Goal: Task Accomplishment & Management: Manage account settings

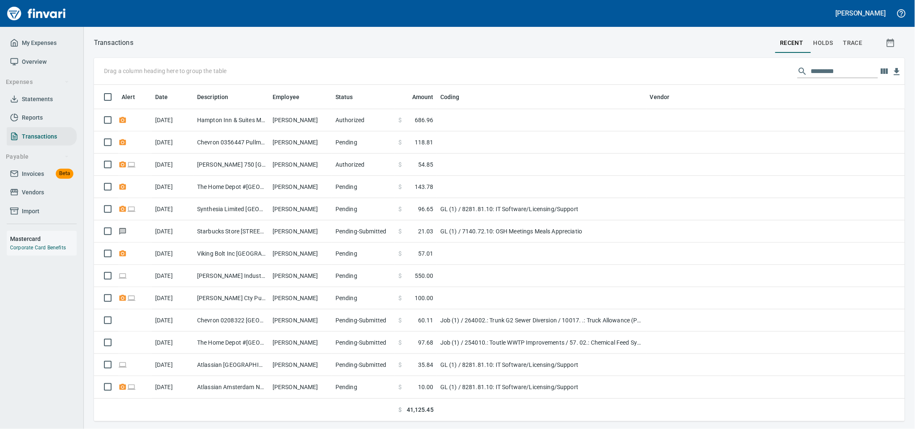
scroll to position [329, 795]
click at [27, 179] on span "Invoices" at bounding box center [33, 174] width 22 height 10
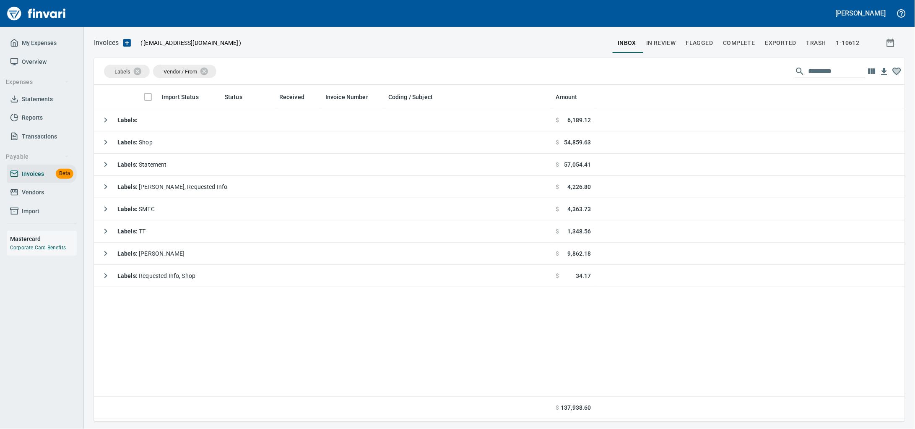
scroll to position [329, 795]
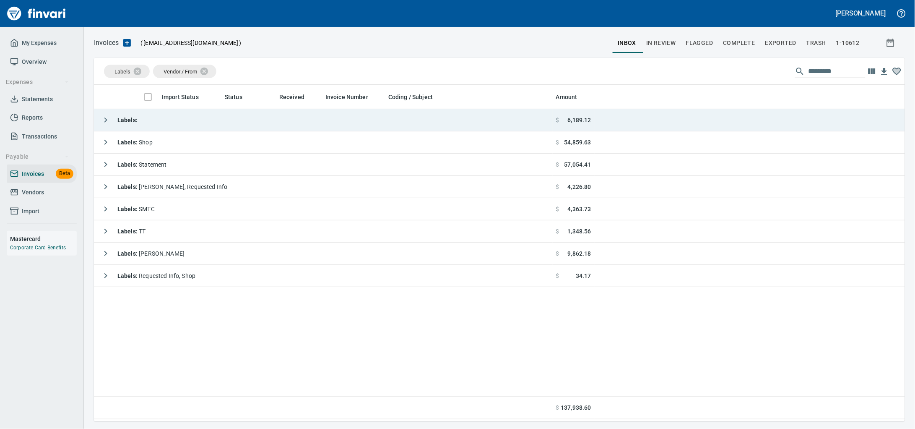
click at [167, 114] on td "Labels :" at bounding box center [323, 120] width 459 height 22
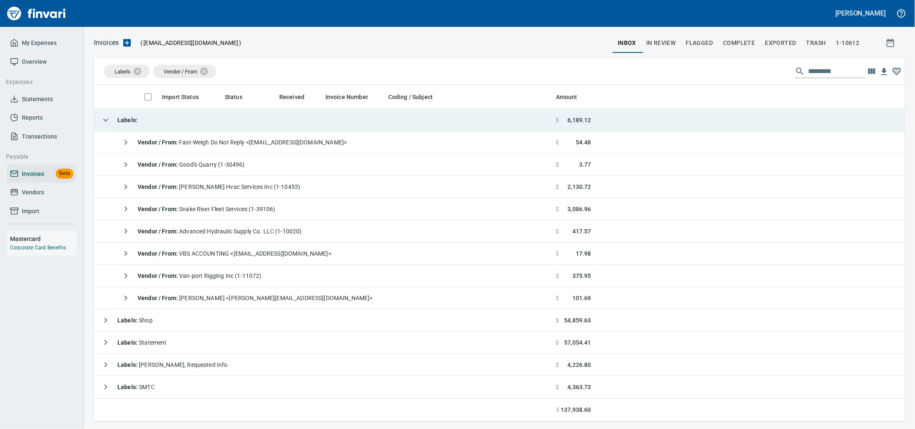
click at [167, 114] on td "Labels :" at bounding box center [323, 120] width 459 height 22
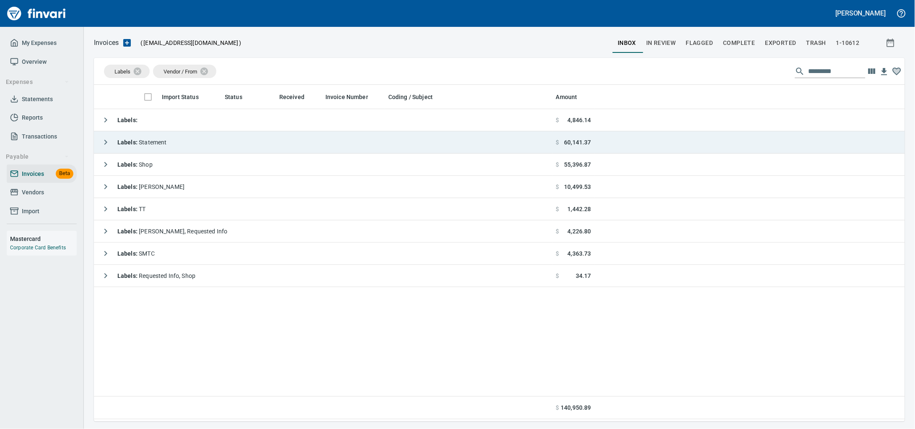
click at [253, 134] on td "Labels : Statement" at bounding box center [323, 142] width 459 height 22
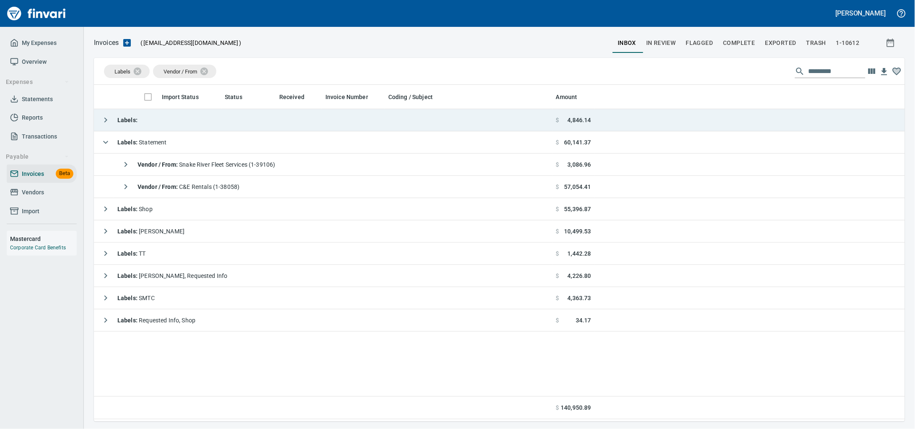
click at [257, 111] on td "Labels :" at bounding box center [323, 120] width 459 height 22
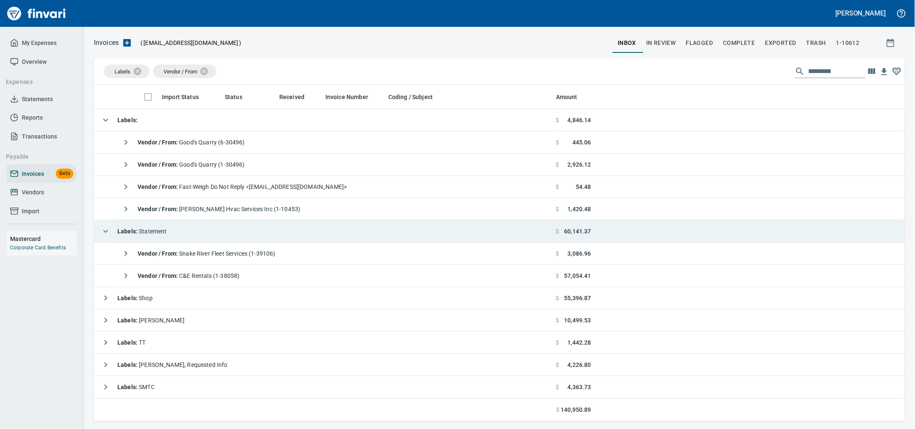
click at [225, 228] on td "Labels : Statement" at bounding box center [323, 231] width 459 height 22
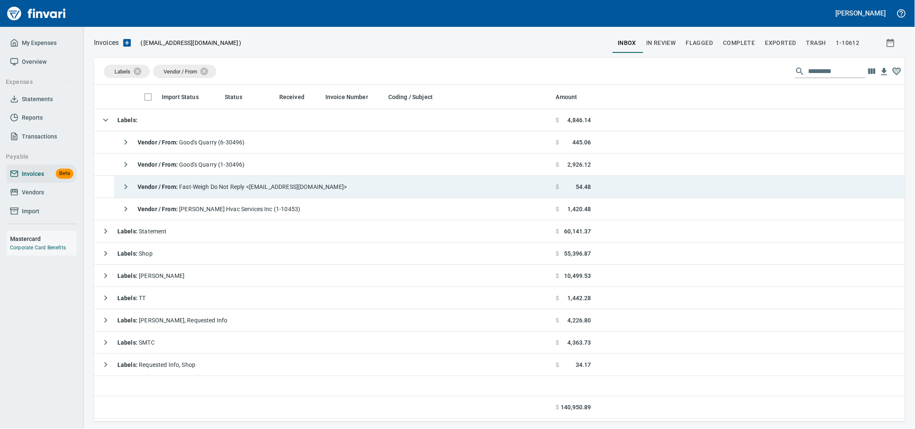
click at [240, 180] on div "Vendor / From : Fast-Weigh Do Not Reply <[EMAIL_ADDRESS][DOMAIN_NAME]>" at bounding box center [231, 186] width 229 height 17
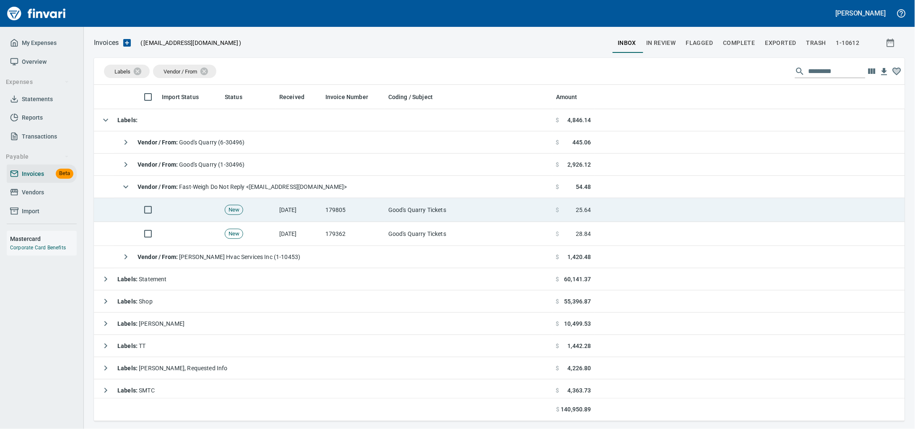
click at [333, 219] on td "179805" at bounding box center [353, 210] width 63 height 24
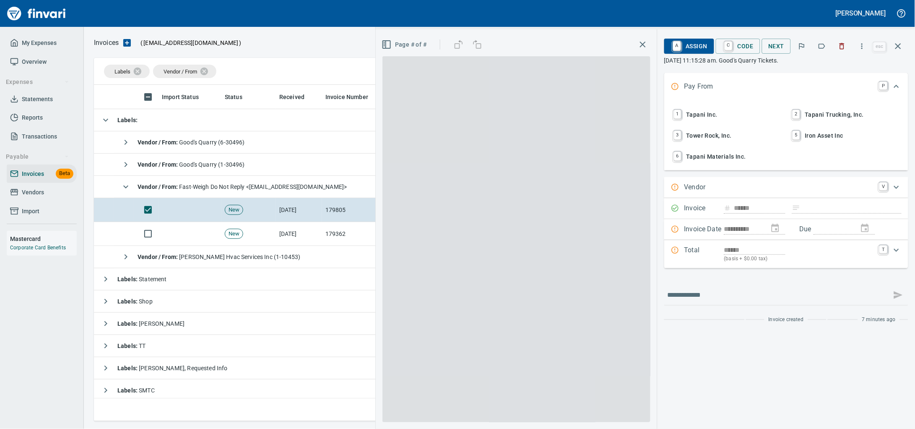
scroll to position [329, 795]
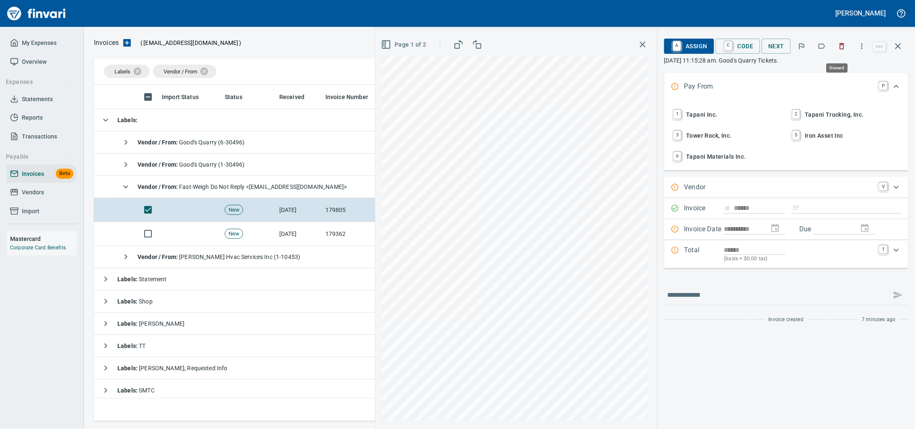
drag, startPoint x: 844, startPoint y: 48, endPoint x: 323, endPoint y: 147, distance: 529.6
click at [843, 48] on button "button" at bounding box center [842, 46] width 18 height 18
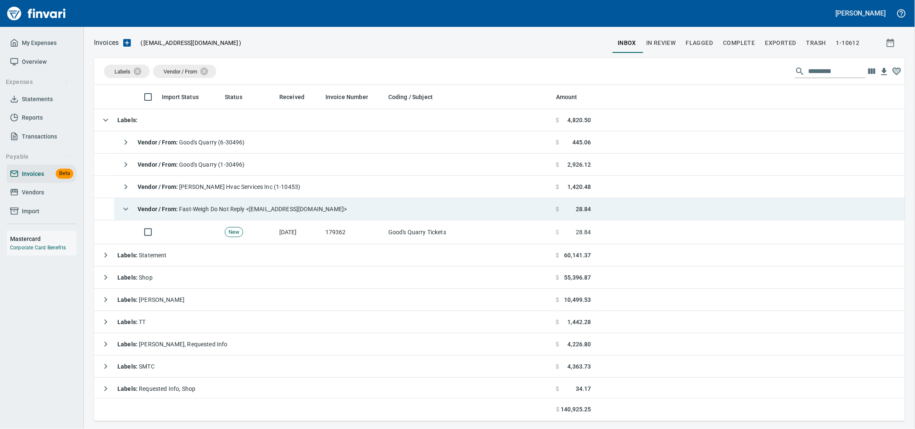
scroll to position [329, 795]
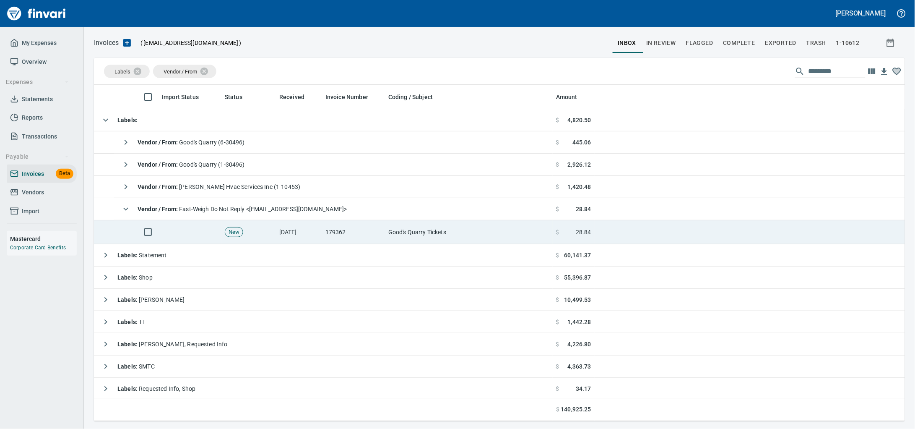
click at [274, 235] on td "New" at bounding box center [248, 232] width 55 height 24
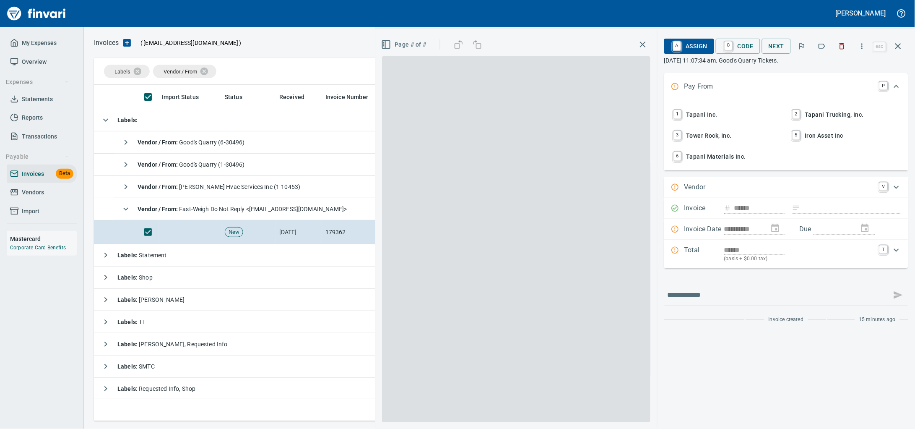
scroll to position [329, 795]
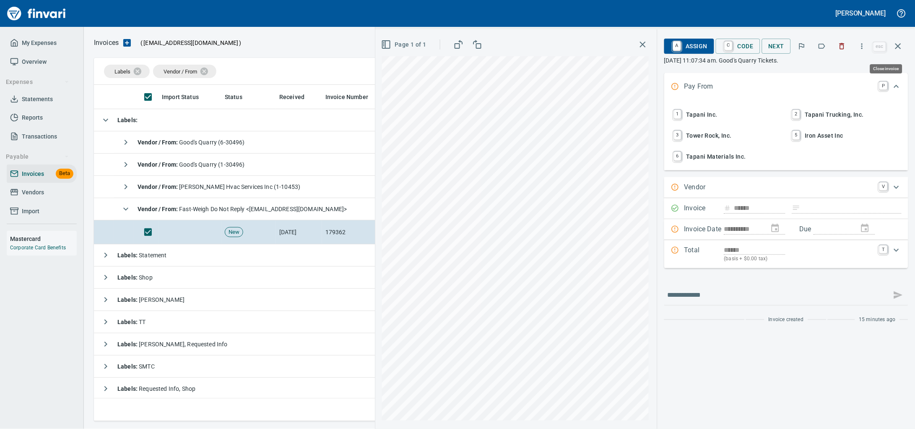
drag, startPoint x: 896, startPoint y: 46, endPoint x: 480, endPoint y: 50, distance: 416.2
click at [894, 47] on icon "button" at bounding box center [899, 46] width 10 height 10
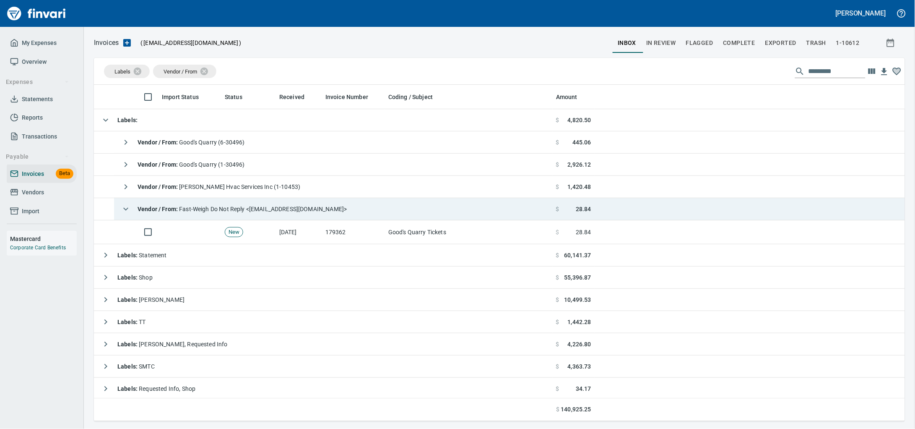
scroll to position [329, 795]
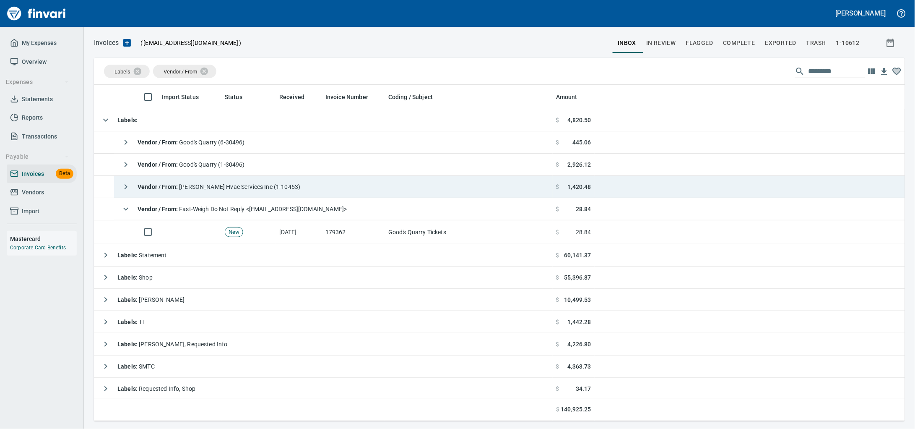
click at [281, 211] on span "Vendor / From : Fast-Weigh Do Not Reply <[EMAIL_ADDRESS][DOMAIN_NAME]>" at bounding box center [242, 209] width 209 height 7
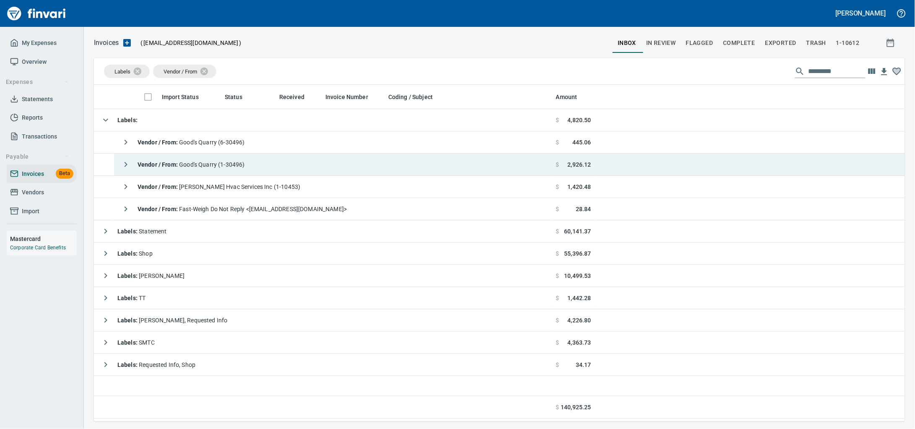
scroll to position [329, 795]
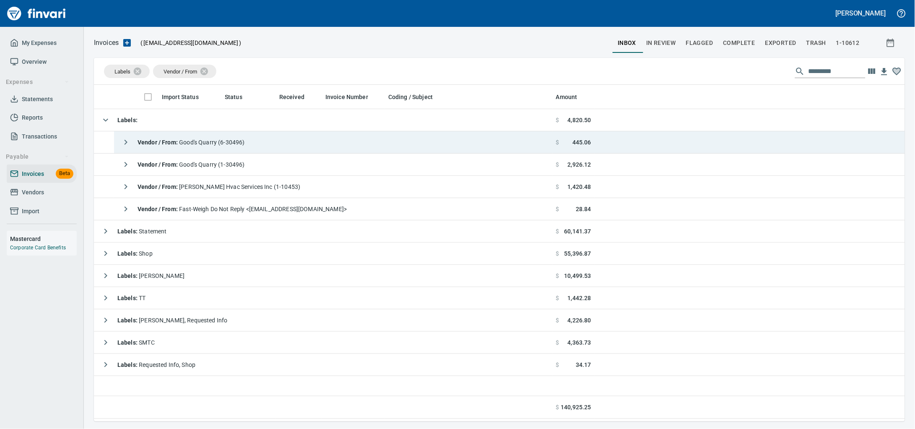
click at [267, 134] on td "Vendor / From : Good's Quarry (6-30496)" at bounding box center [333, 142] width 439 height 22
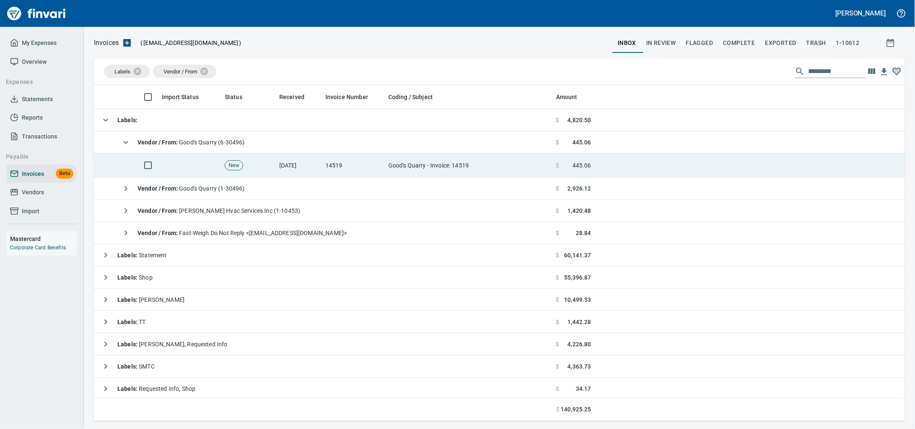
drag, startPoint x: 352, startPoint y: 160, endPoint x: 477, endPoint y: 169, distance: 125.3
click at [352, 160] on td "14519" at bounding box center [353, 166] width 63 height 24
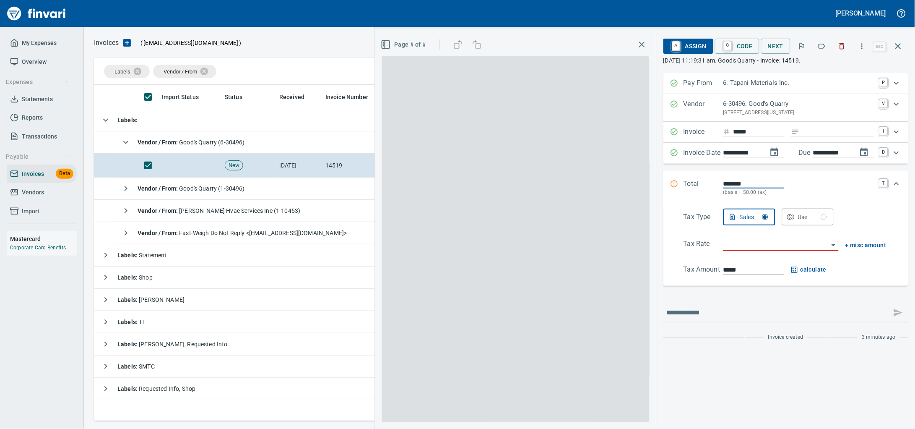
scroll to position [329, 795]
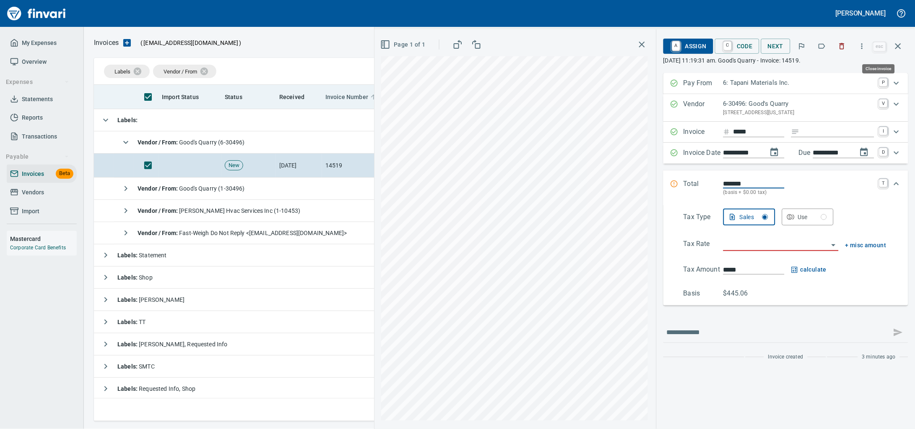
click at [903, 44] on button "button" at bounding box center [898, 46] width 20 height 20
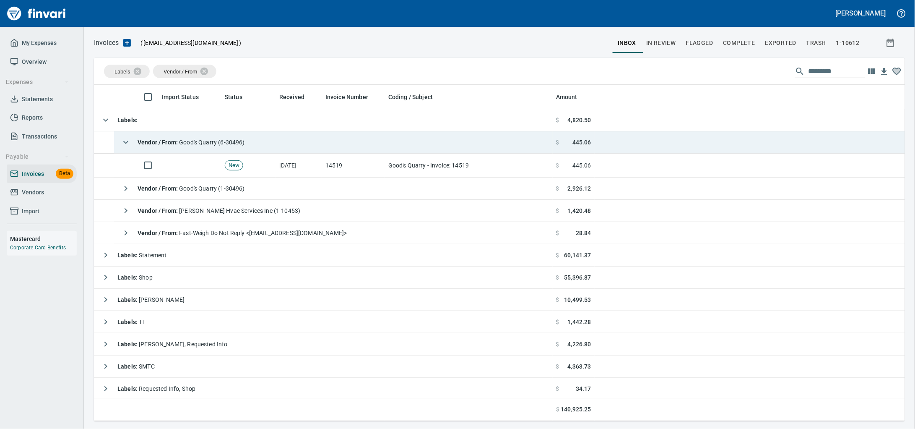
scroll to position [329, 795]
click at [245, 143] on span "Vendor / From : Good's Quarry (6-30496)" at bounding box center [191, 142] width 107 height 7
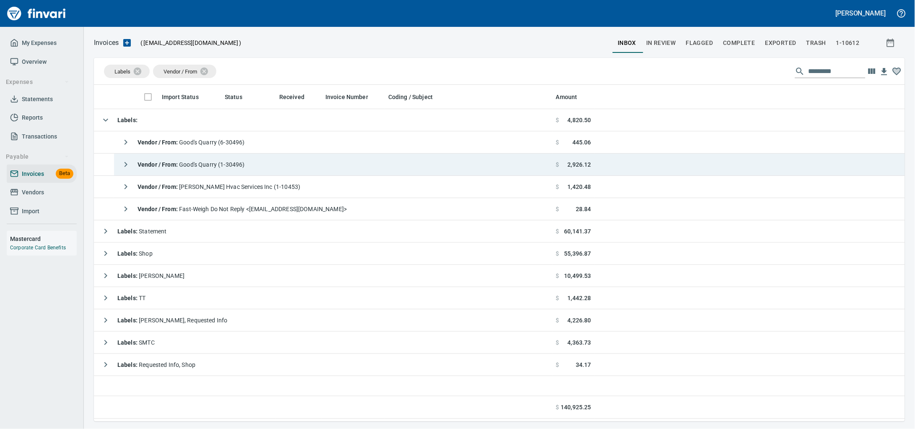
scroll to position [329, 795]
click at [261, 159] on td "Vendor / From : Good's Quarry (1-30496)" at bounding box center [333, 165] width 439 height 22
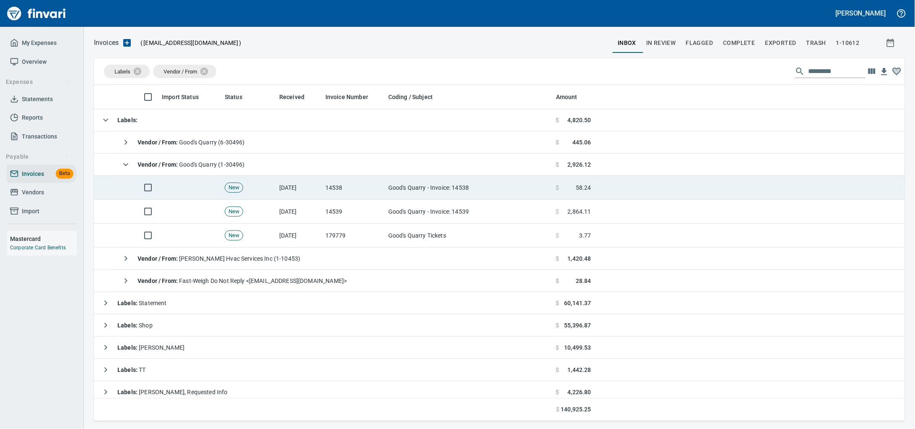
click at [314, 190] on td "[DATE]" at bounding box center [299, 188] width 46 height 24
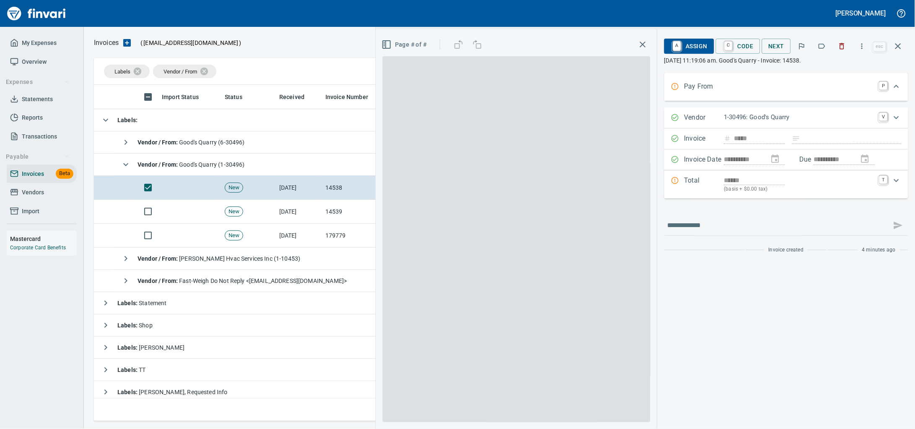
scroll to position [329, 795]
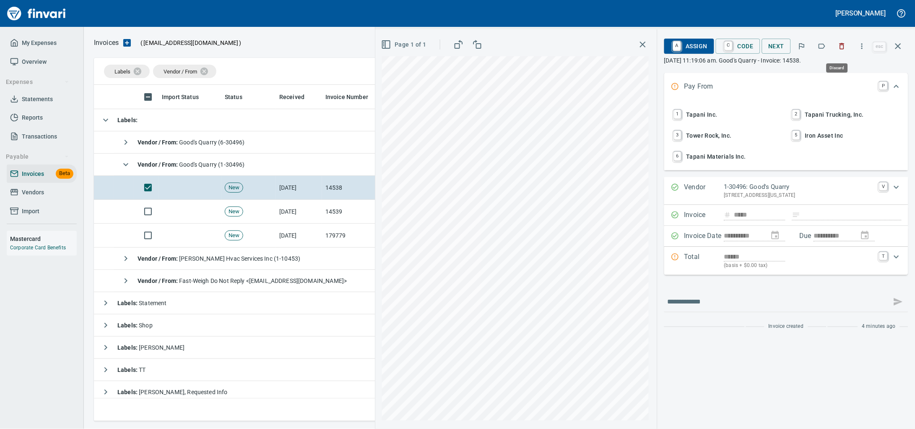
drag, startPoint x: 834, startPoint y: 47, endPoint x: 326, endPoint y: 207, distance: 532.3
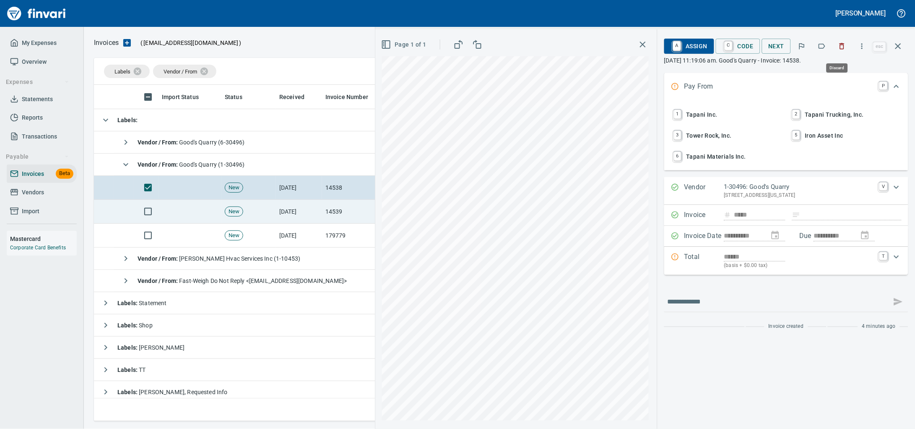
click at [838, 46] on icon "button" at bounding box center [842, 46] width 8 height 8
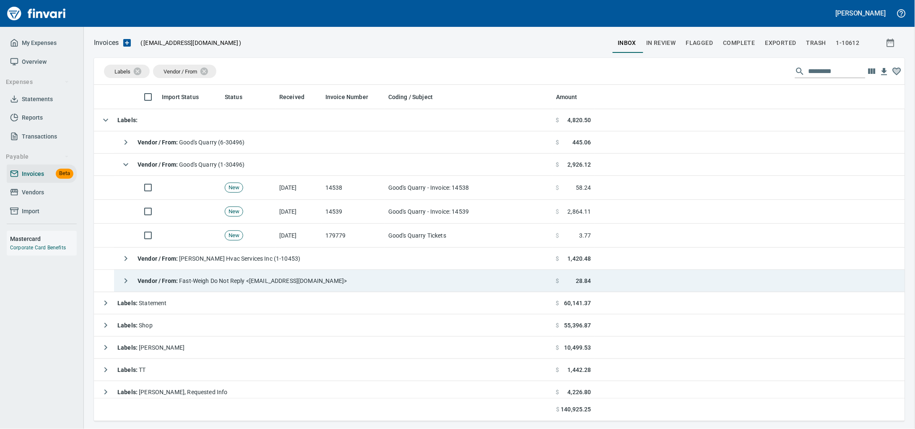
scroll to position [329, 795]
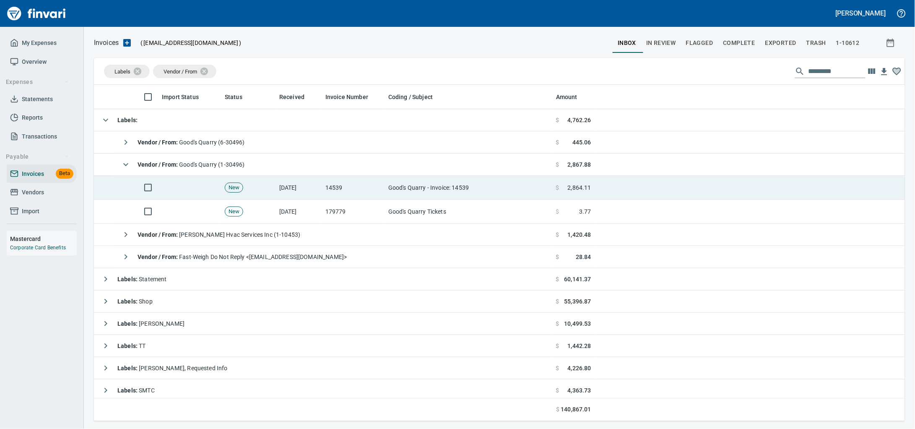
click at [323, 192] on td "14539" at bounding box center [353, 188] width 63 height 24
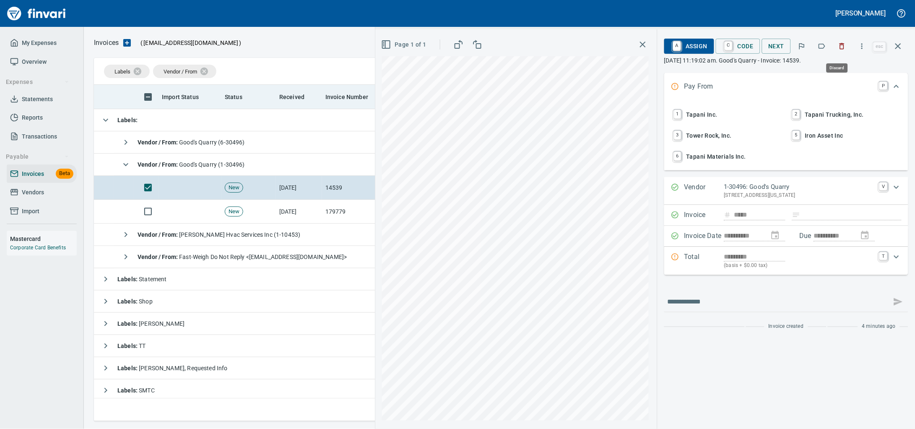
drag, startPoint x: 841, startPoint y: 49, endPoint x: 448, endPoint y: 103, distance: 396.7
click at [839, 49] on icon "button" at bounding box center [842, 46] width 8 height 8
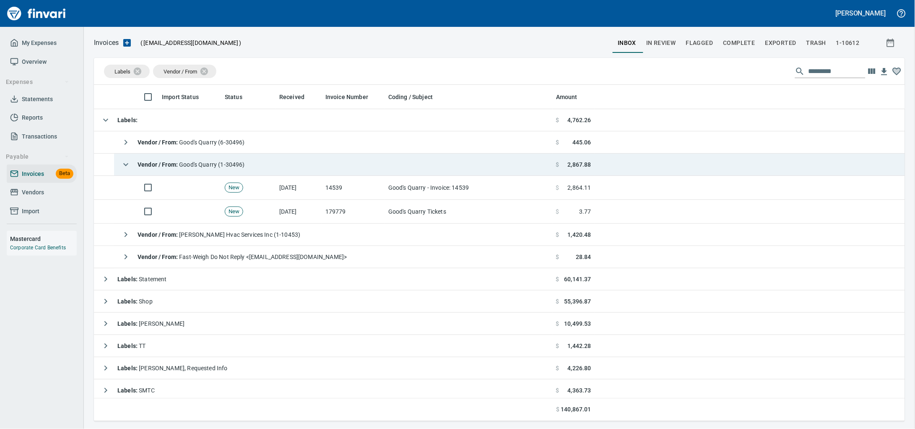
scroll to position [329, 795]
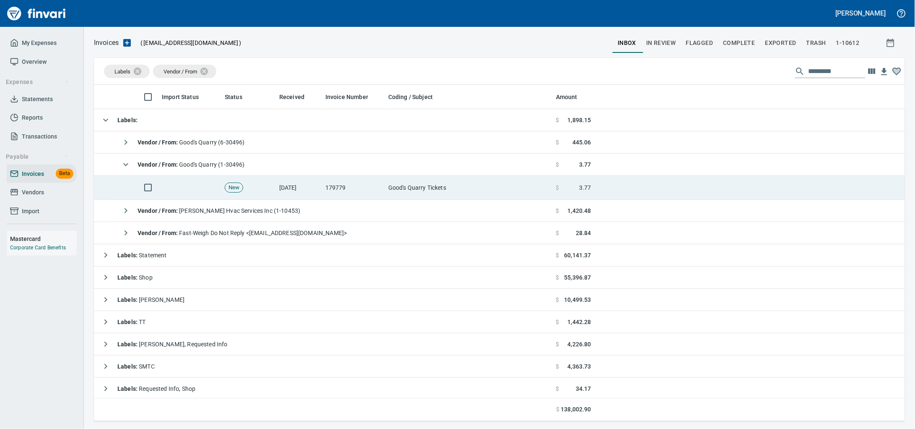
drag, startPoint x: 390, startPoint y: 194, endPoint x: 453, endPoint y: 198, distance: 63.4
click at [389, 195] on td "Good's Quarry Tickets" at bounding box center [469, 188] width 168 height 24
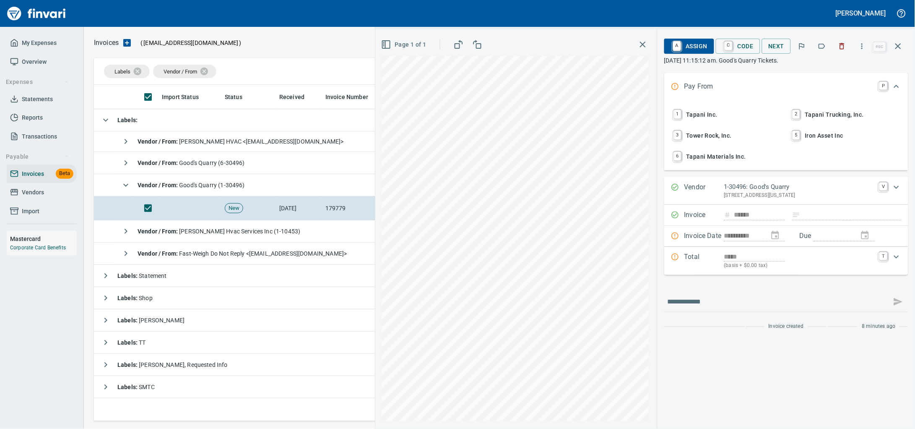
click at [842, 48] on icon "button" at bounding box center [842, 46] width 8 height 8
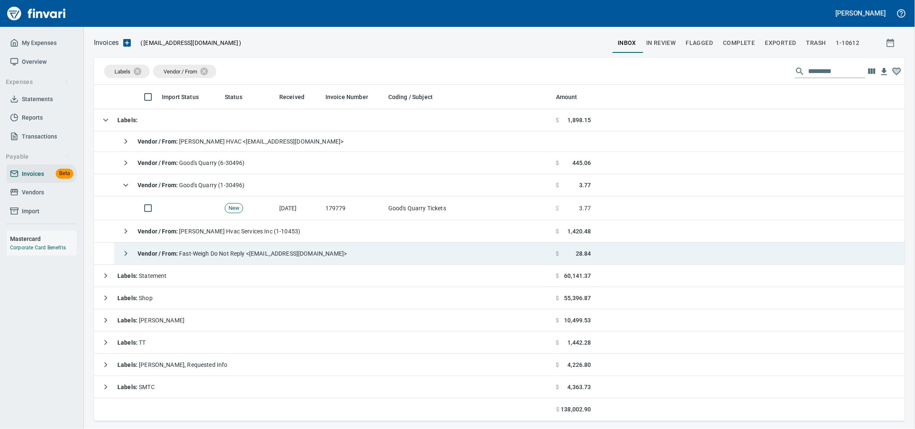
scroll to position [329, 795]
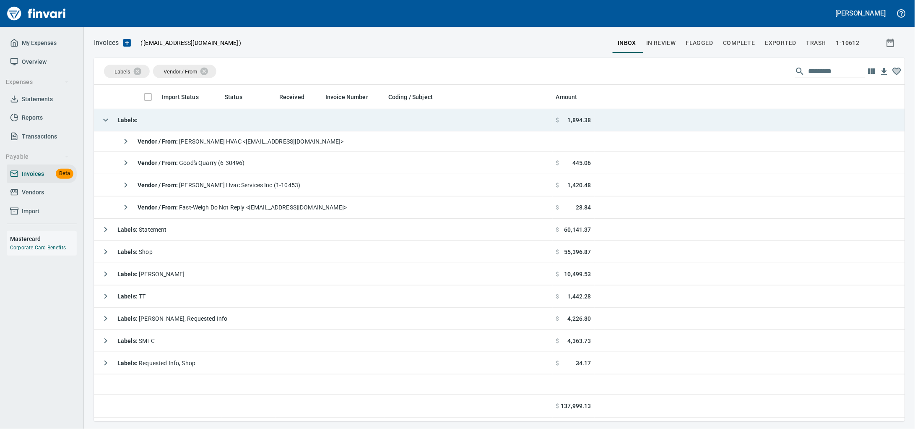
click at [271, 122] on td "Labels :" at bounding box center [323, 120] width 459 height 22
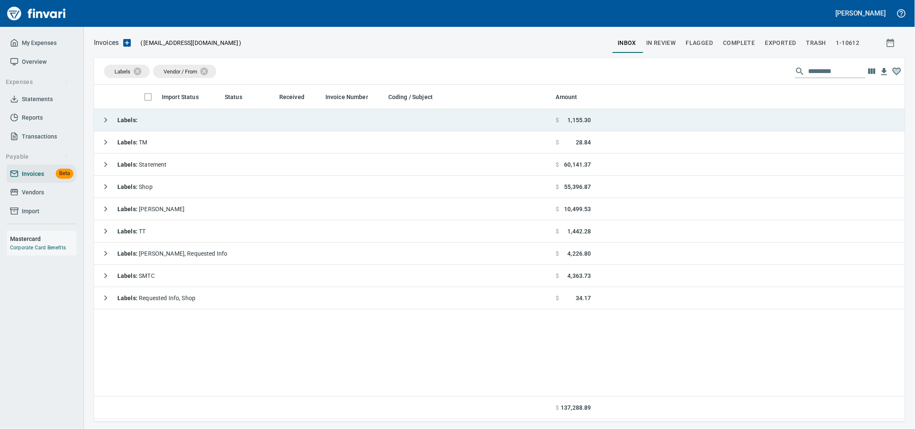
click at [245, 130] on td "Labels :" at bounding box center [323, 120] width 459 height 22
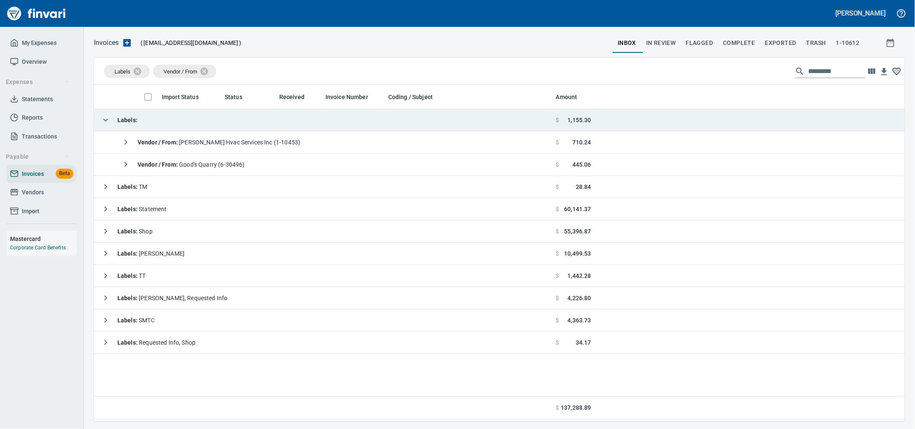
click at [252, 131] on td "Labels :" at bounding box center [323, 120] width 459 height 22
